Goal: Information Seeking & Learning: Learn about a topic

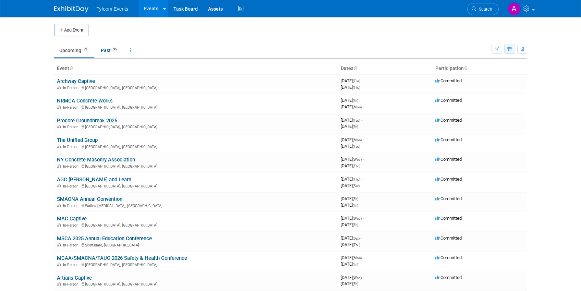
click at [509, 51] on button "button" at bounding box center [509, 49] width 11 height 10
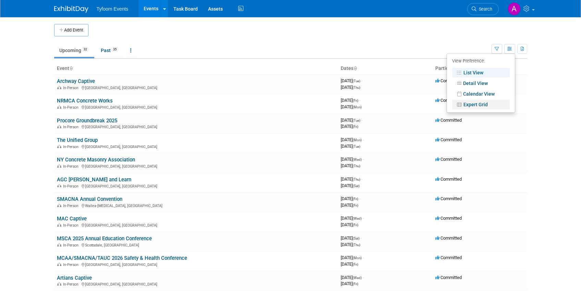
click at [488, 104] on link "Expert Grid" at bounding box center [481, 105] width 58 height 10
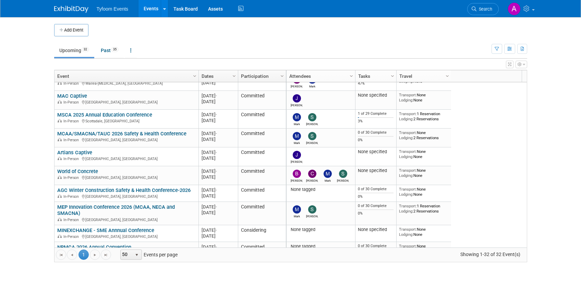
scroll to position [165, 0]
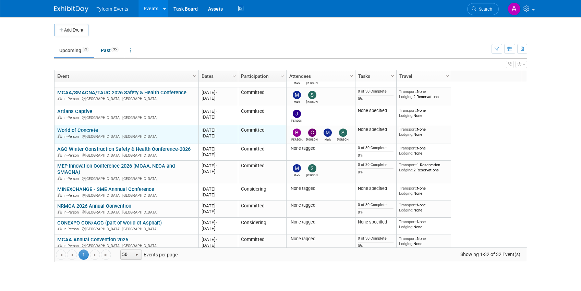
click at [93, 132] on link "World of Concrete" at bounding box center [77, 130] width 41 height 6
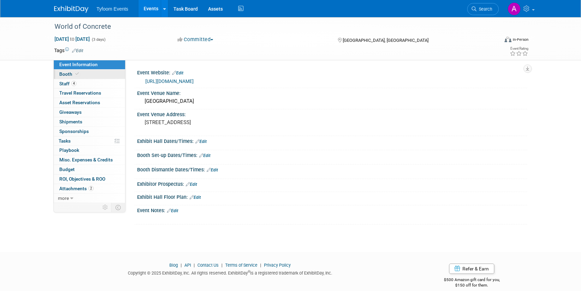
click at [71, 76] on span "Booth" at bounding box center [69, 73] width 21 height 5
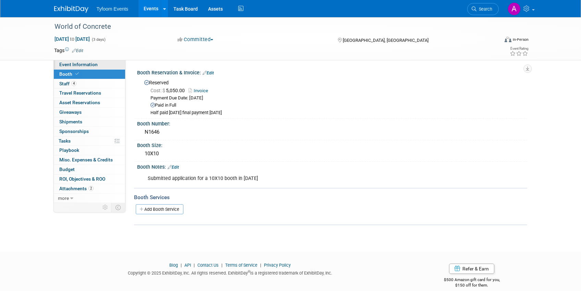
click at [87, 62] on span "Event Information" at bounding box center [78, 64] width 38 height 5
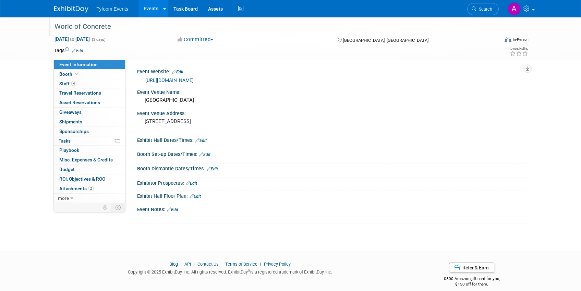
scroll to position [1, 0]
click at [146, 9] on link "Events" at bounding box center [150, 8] width 25 height 17
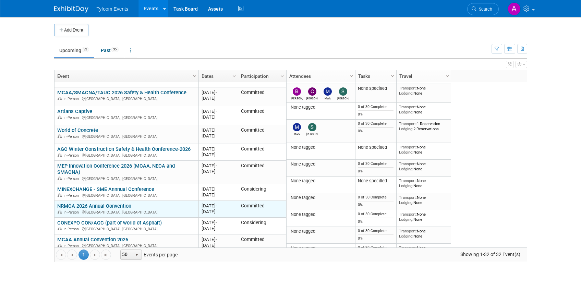
scroll to position [206, 0]
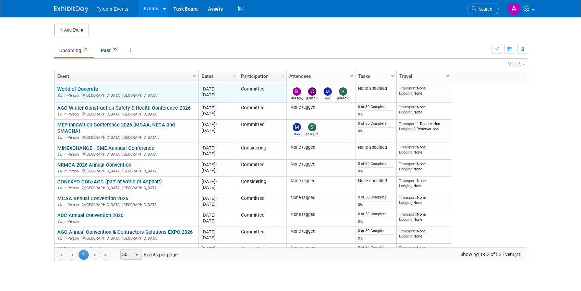
click at [95, 89] on link "World of Concrete" at bounding box center [77, 89] width 41 height 6
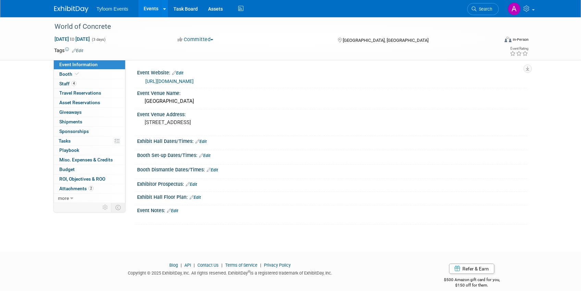
click at [194, 81] on link "[URL][DOMAIN_NAME]" at bounding box center [169, 80] width 48 height 5
click at [67, 74] on span "Booth" at bounding box center [69, 73] width 21 height 5
